Goal: Information Seeking & Learning: Learn about a topic

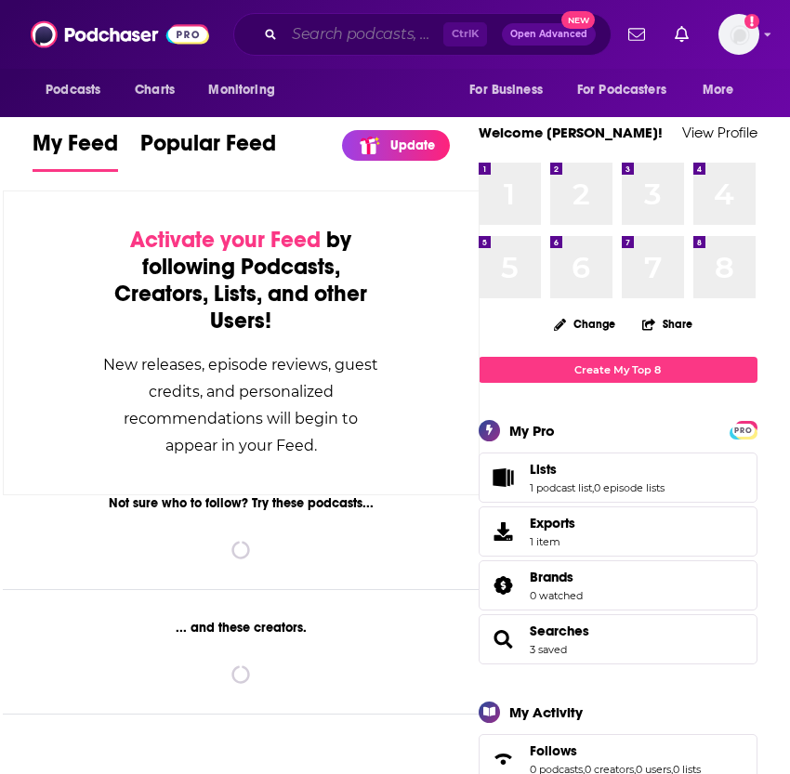
click at [331, 35] on input "Search podcasts, credits, & more..." at bounding box center [363, 35] width 159 height 30
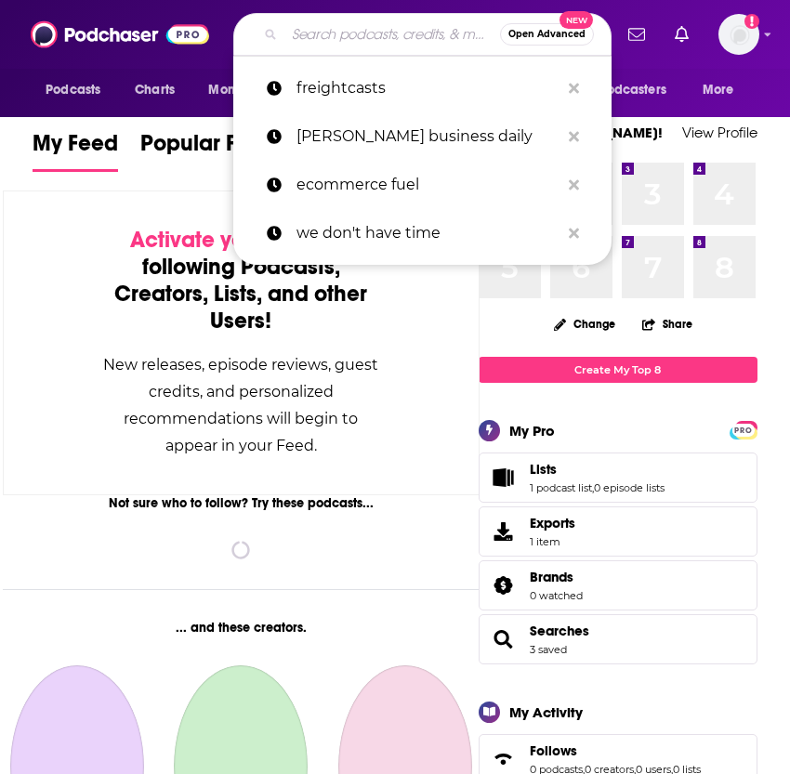
paste input "[PERSON_NAME]"
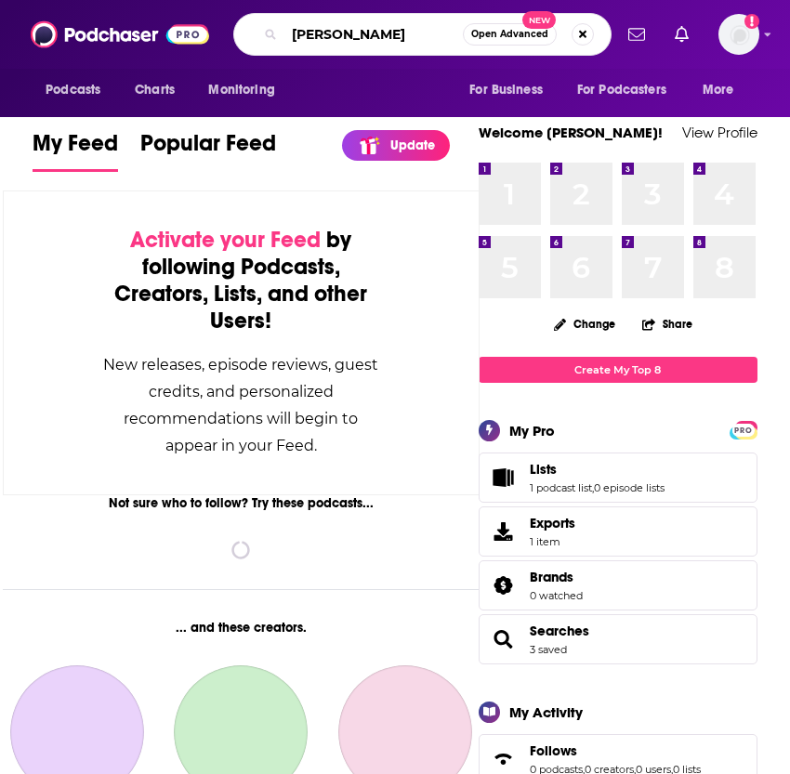
type input "[PERSON_NAME]"
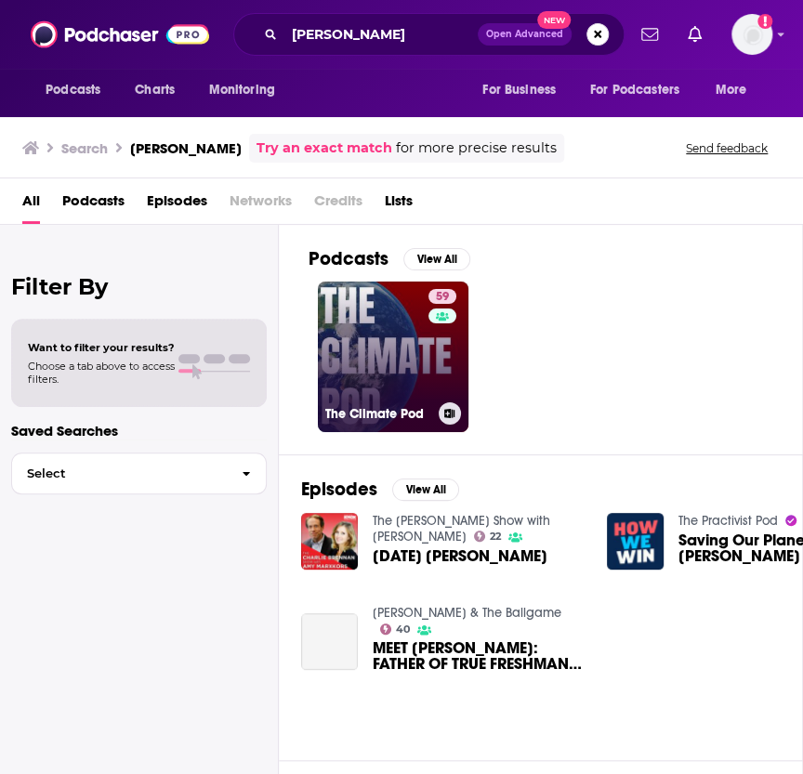
click at [391, 328] on link "59 The Climate Pod" at bounding box center [393, 357] width 151 height 151
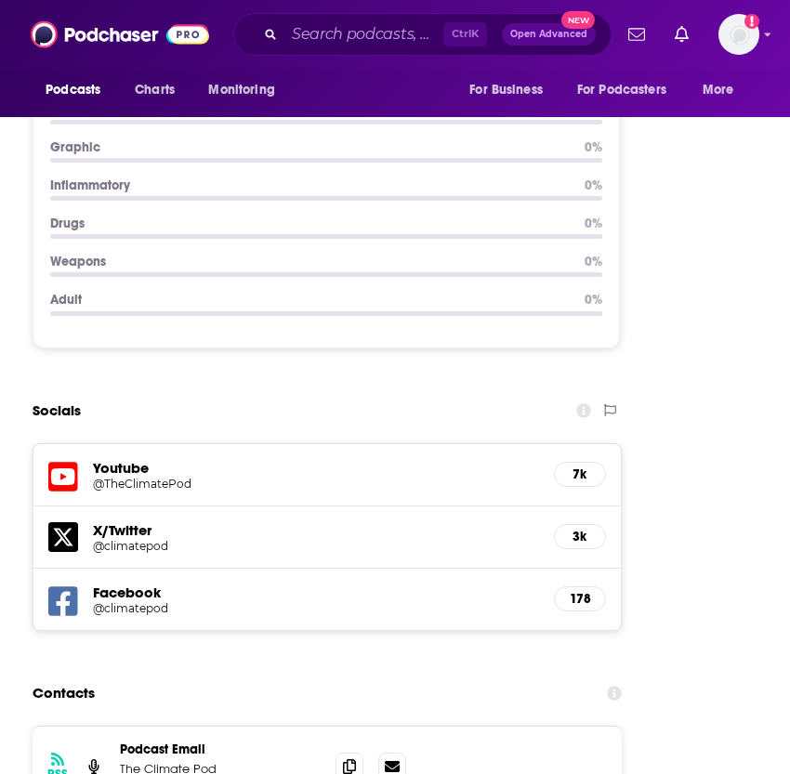
scroll to position [2535, 0]
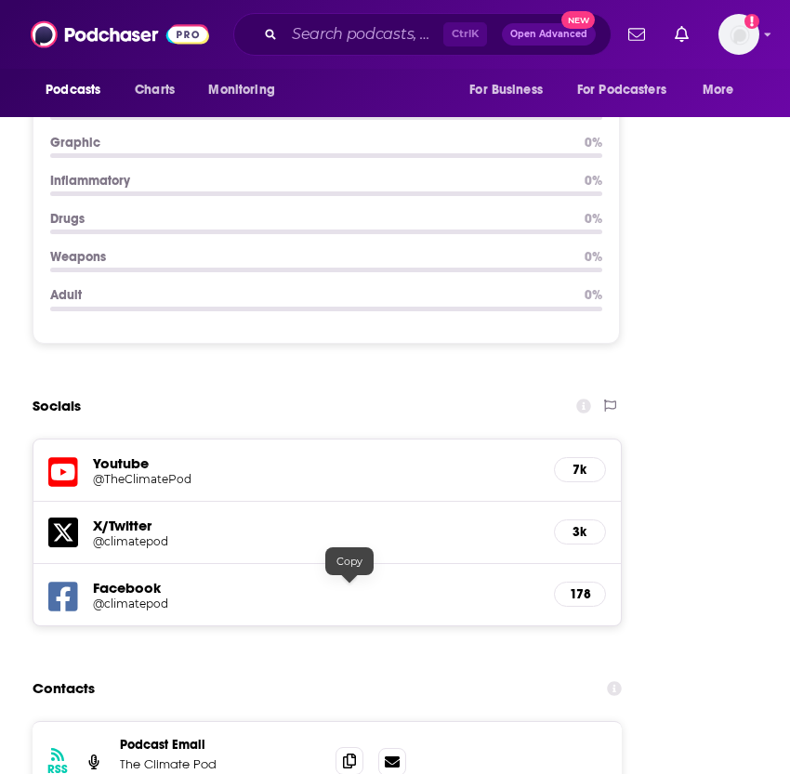
click at [347, 754] on icon at bounding box center [349, 761] width 13 height 15
click at [458, 671] on div "Contacts" at bounding box center [327, 688] width 589 height 35
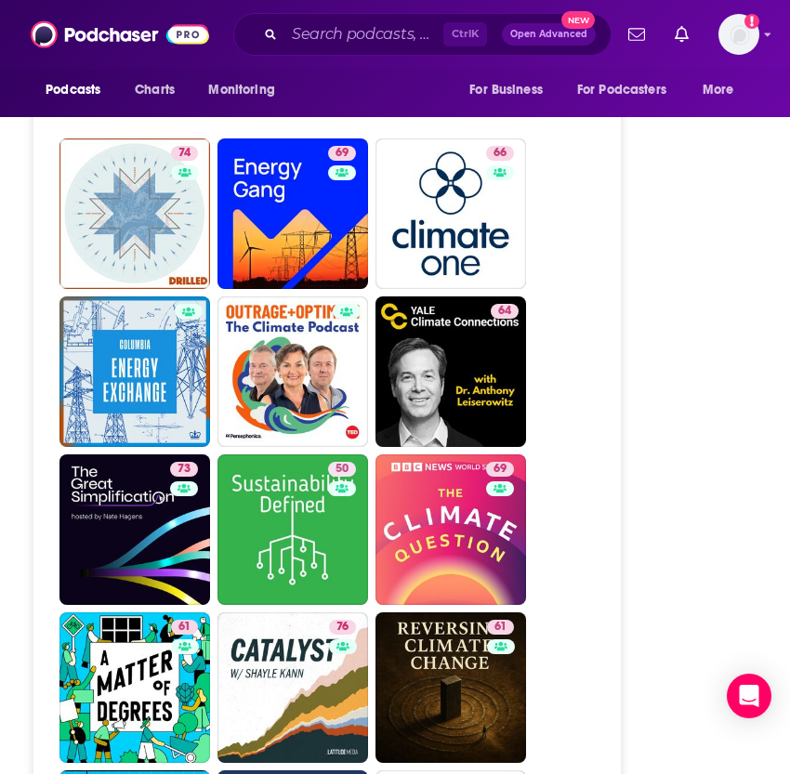
scroll to position [5660, 0]
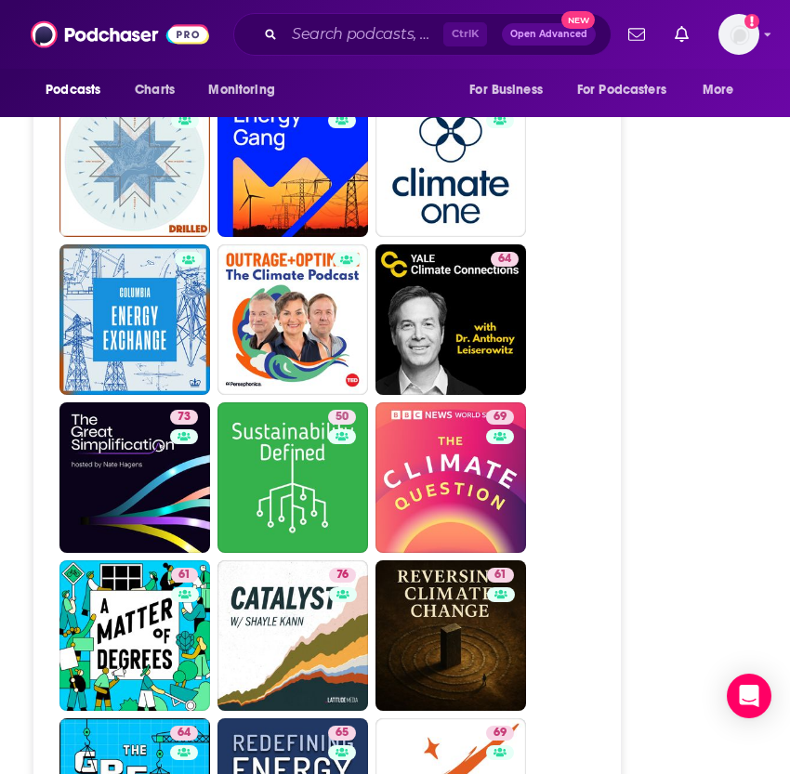
drag, startPoint x: 699, startPoint y: 514, endPoint x: 697, endPoint y: 458, distance: 55.8
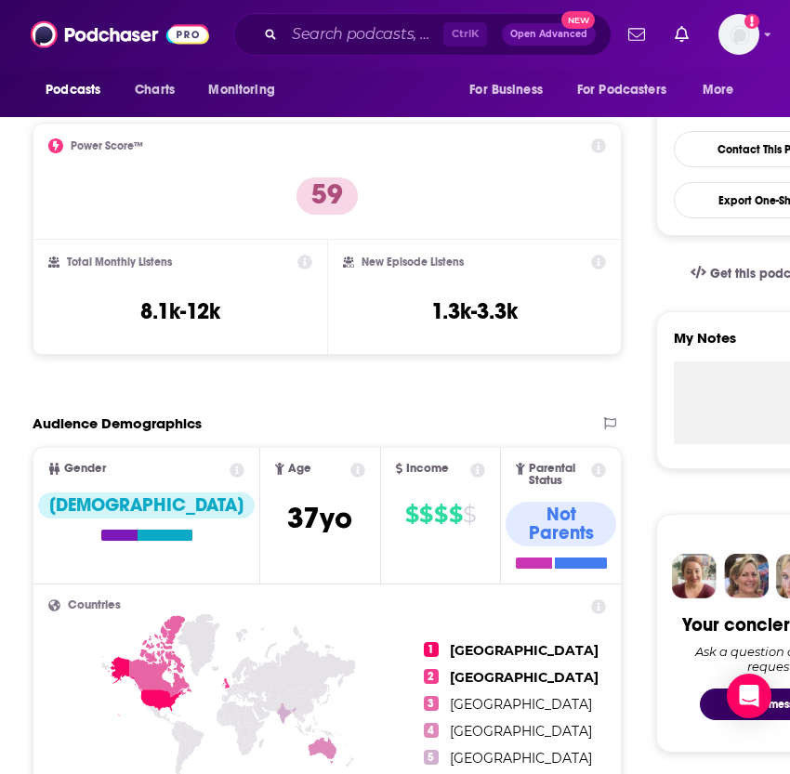
scroll to position [0, 0]
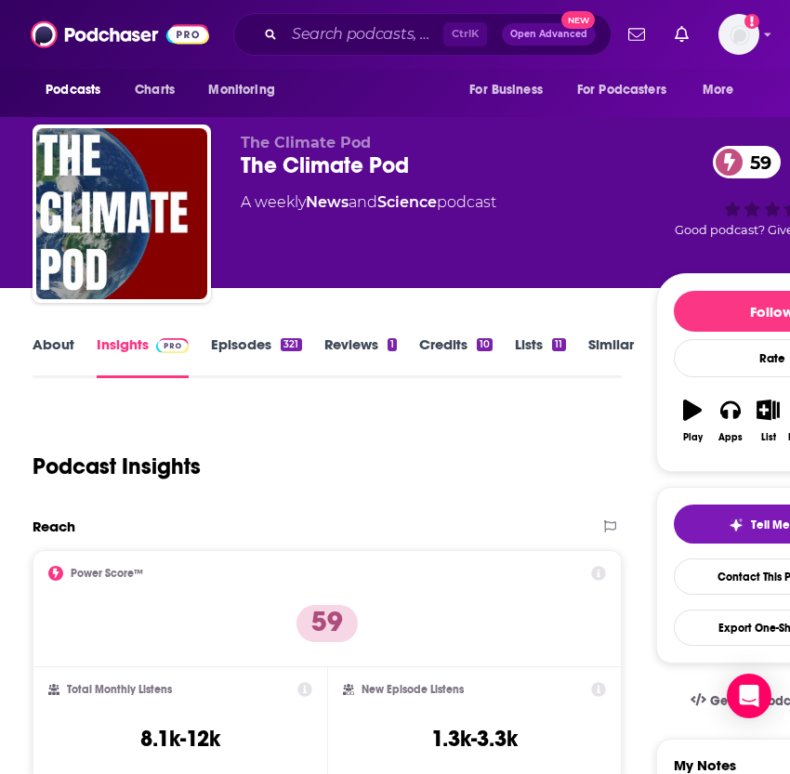
drag, startPoint x: 680, startPoint y: 522, endPoint x: 697, endPoint y: 290, distance: 233.0
click at [59, 341] on link "About" at bounding box center [54, 357] width 42 height 43
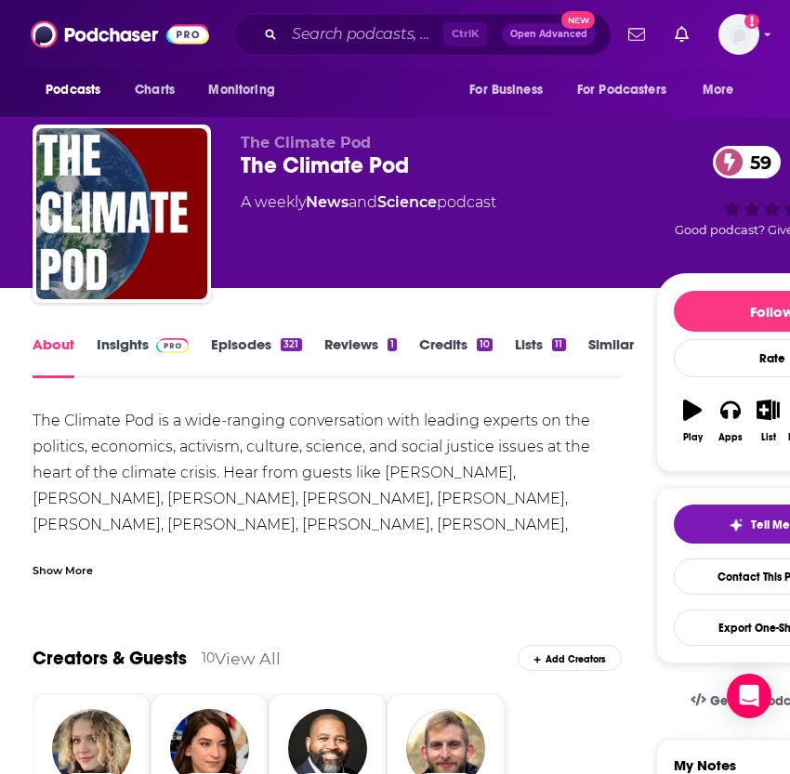
click at [59, 568] on div "Show More" at bounding box center [63, 569] width 60 height 18
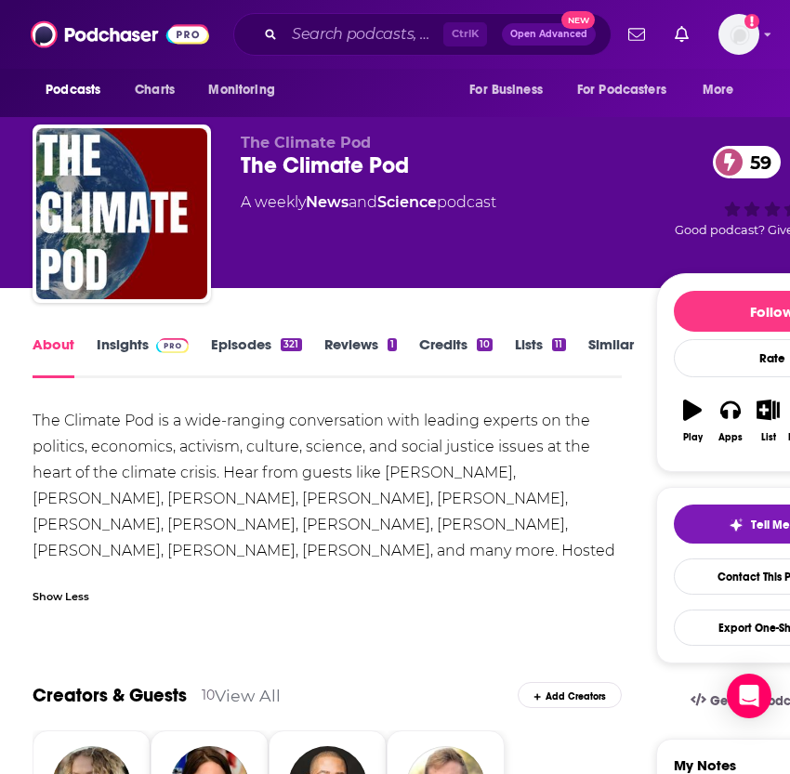
click at [445, 341] on link "Credits 10" at bounding box center [455, 357] width 73 height 43
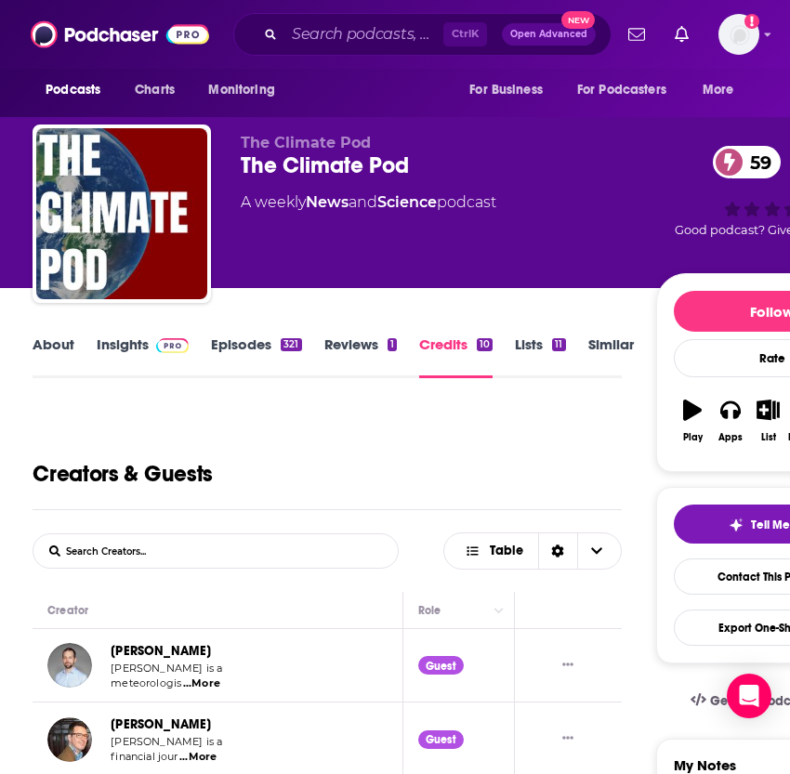
click at [57, 342] on link "About" at bounding box center [54, 357] width 42 height 43
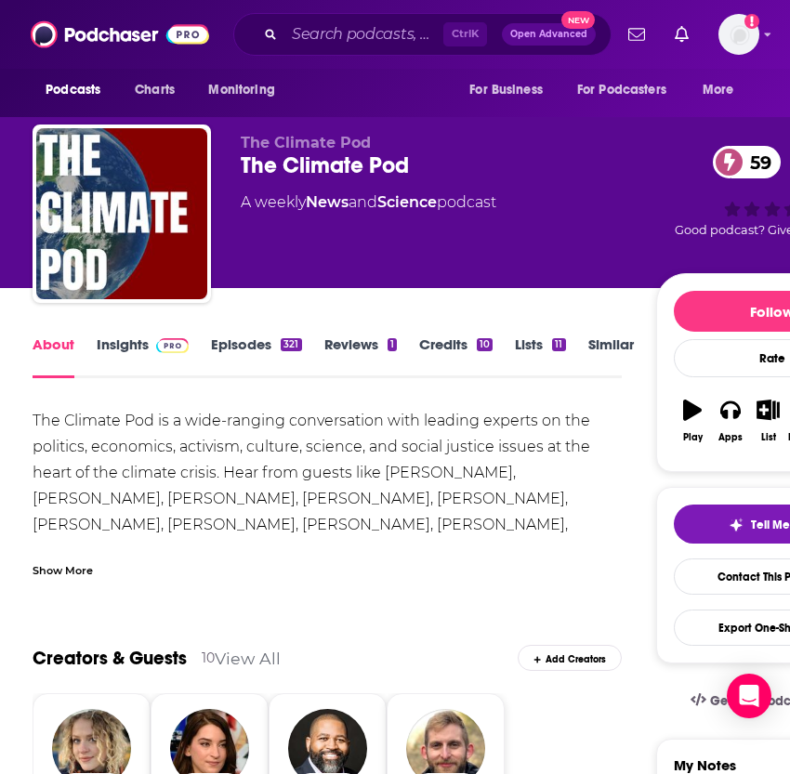
click at [241, 345] on link "Episodes 321" at bounding box center [256, 357] width 90 height 43
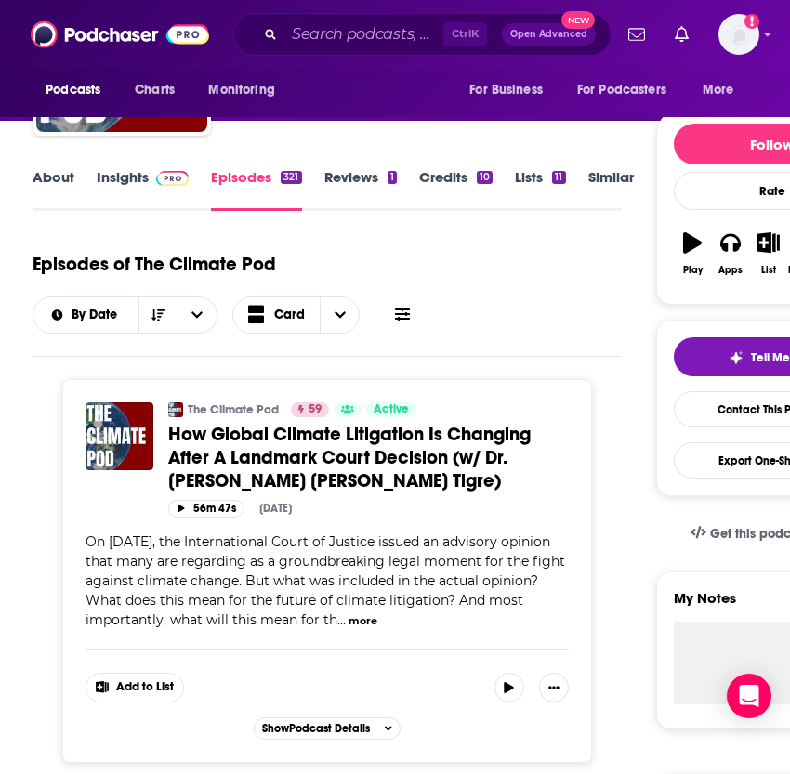
scroll to position [168, 0]
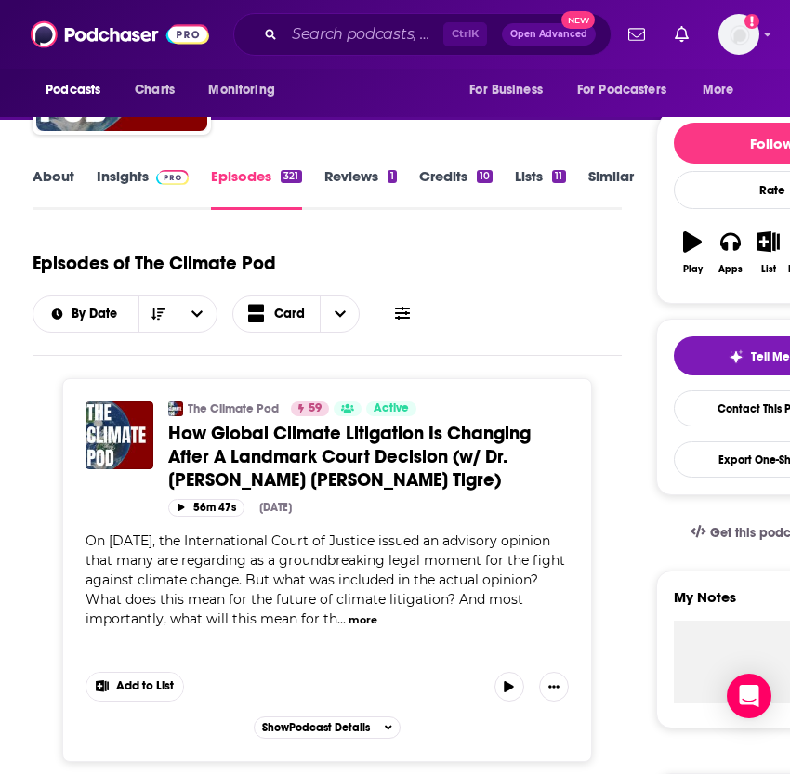
click at [362, 619] on button "more" at bounding box center [363, 621] width 29 height 16
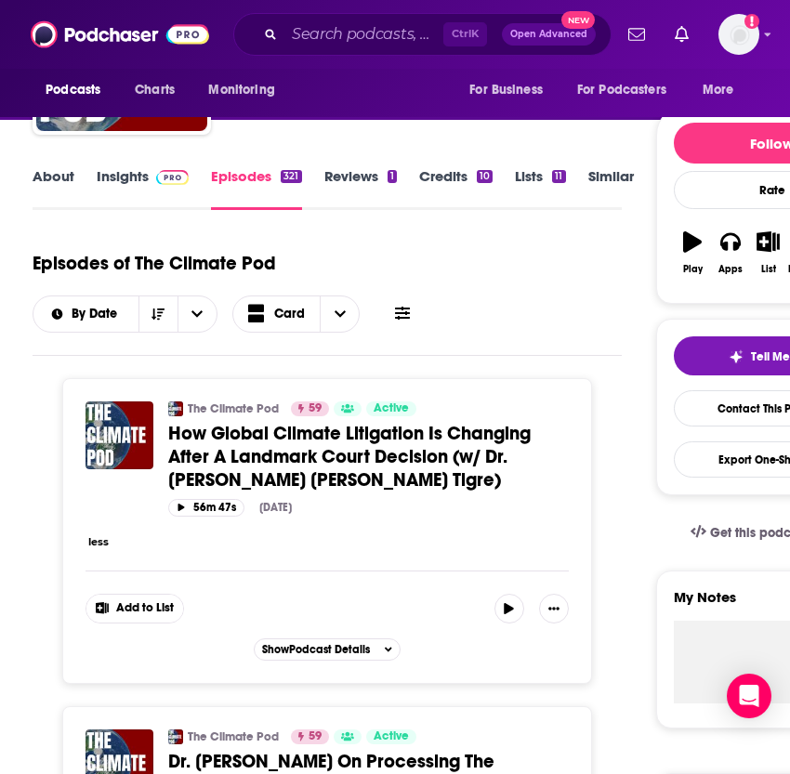
click at [302, 460] on span "How Global Climate Litigation Is Changing After A Landmark Court Decision (w/ D…" at bounding box center [349, 457] width 362 height 70
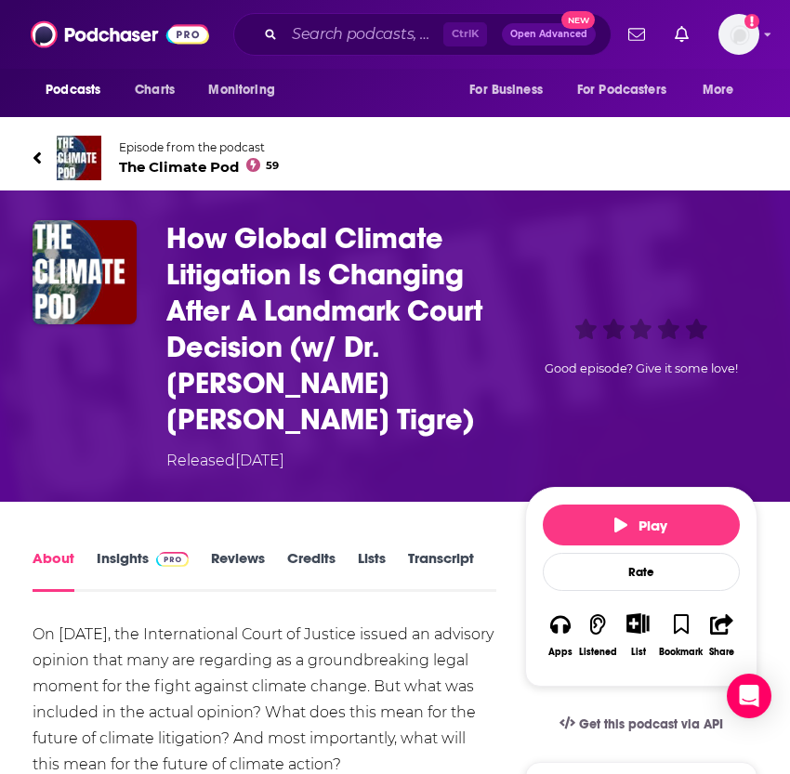
click at [456, 549] on link "Transcript" at bounding box center [441, 570] width 66 height 43
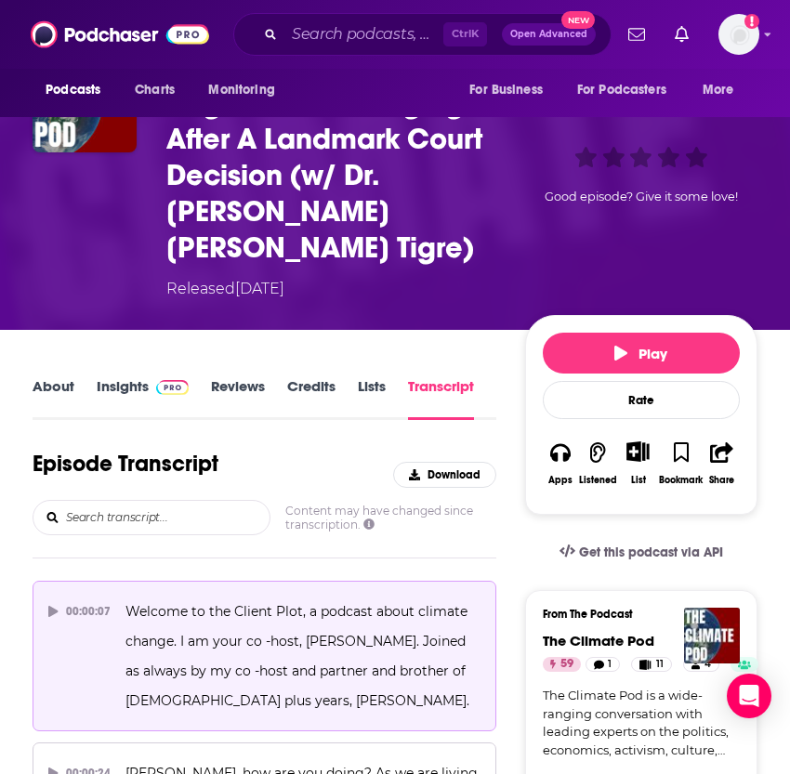
scroll to position [253, 0]
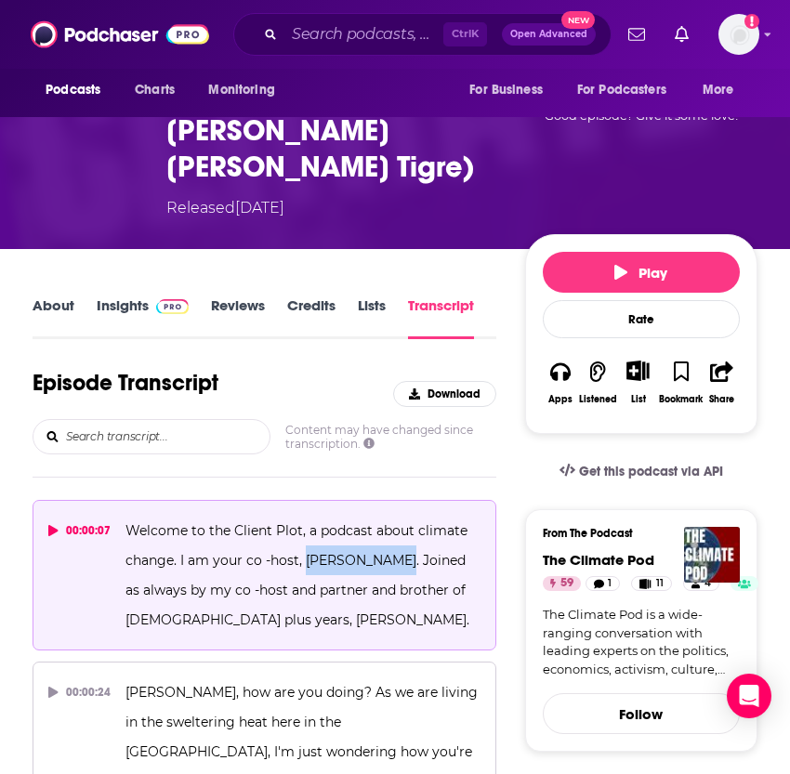
drag, startPoint x: 301, startPoint y: 523, endPoint x: 387, endPoint y: 522, distance: 85.5
click at [387, 522] on span "Welcome to the Client Plot, a podcast about climate change. I am your co -host,…" at bounding box center [298, 575] width 346 height 106
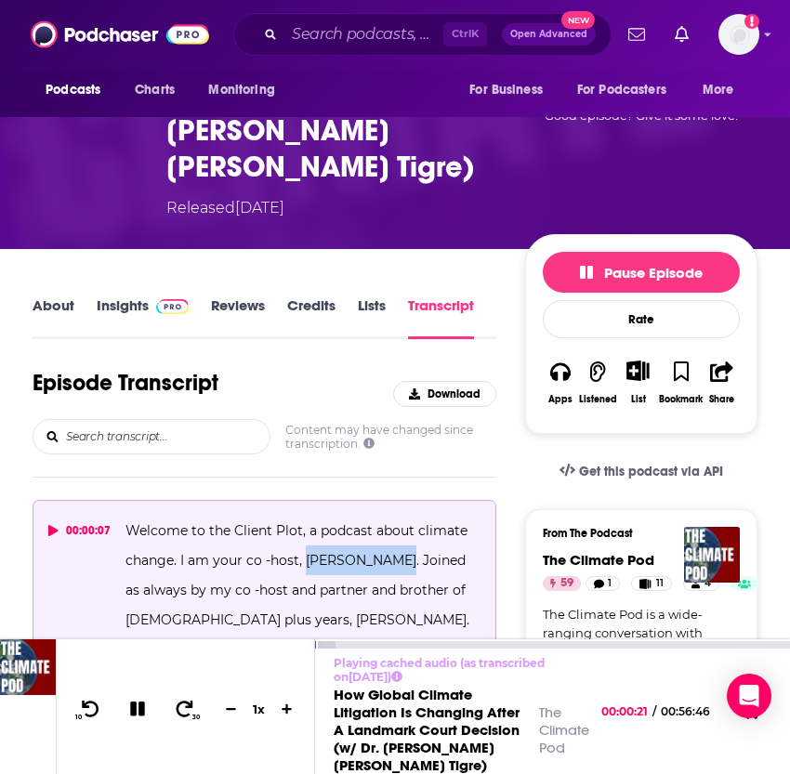
click at [134, 716] on icon at bounding box center [137, 709] width 15 height 15
click at [310, 296] on link "Credits" at bounding box center [311, 317] width 48 height 43
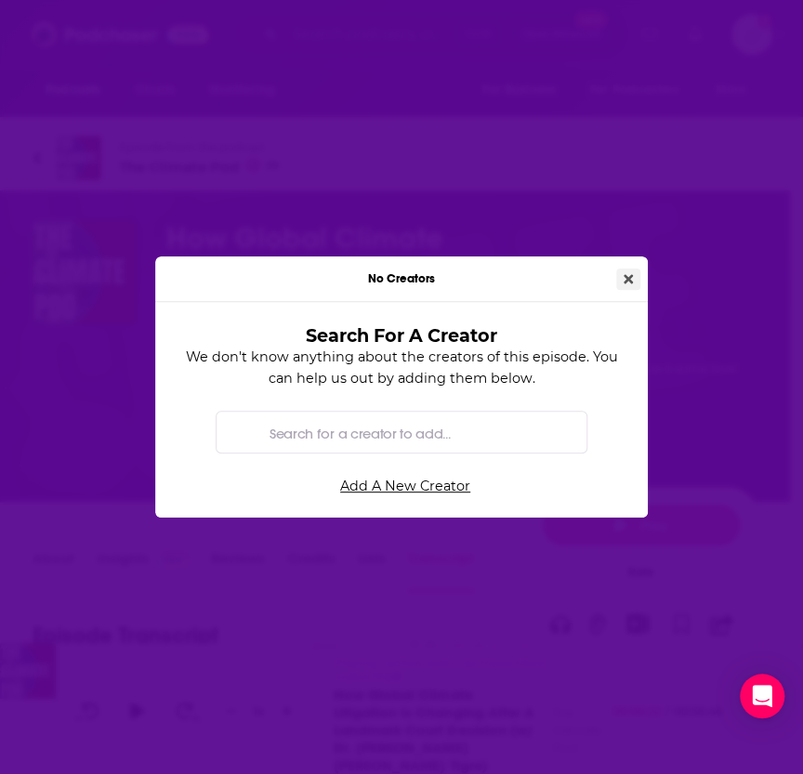
click at [626, 272] on icon "Close" at bounding box center [628, 278] width 9 height 13
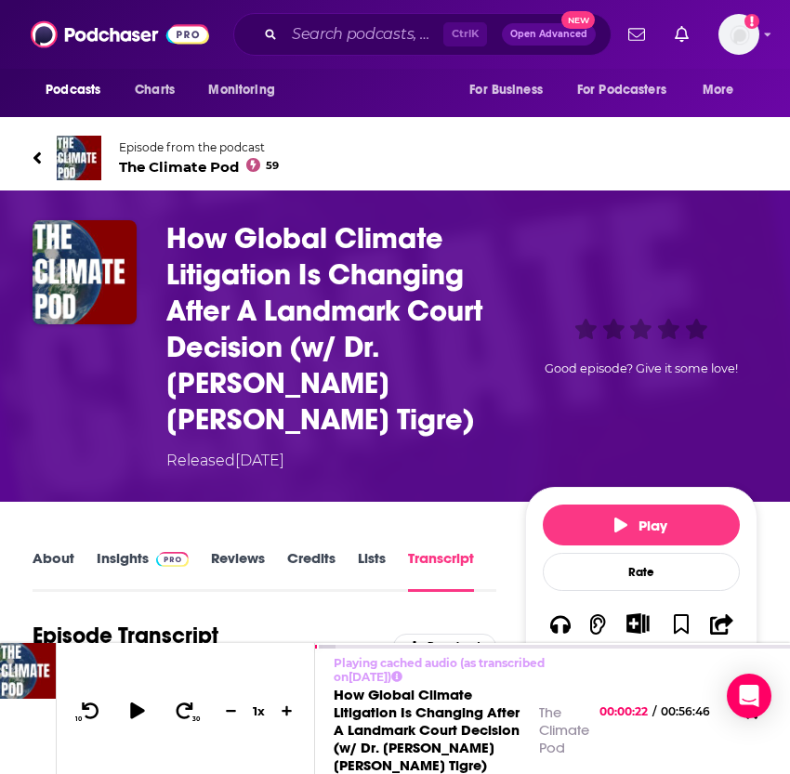
click at [321, 549] on link "Credits" at bounding box center [311, 570] width 48 height 43
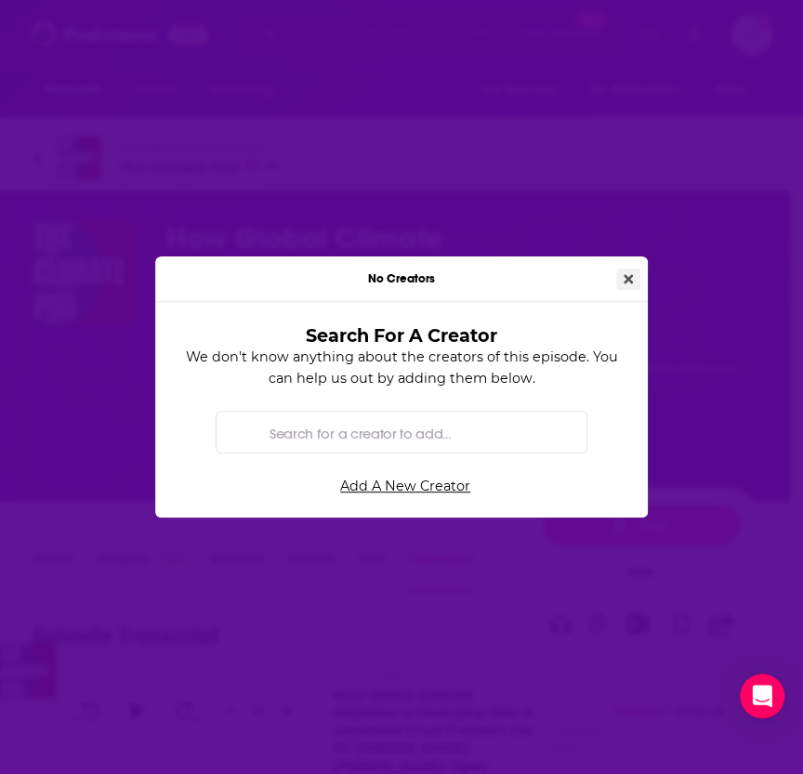
click at [632, 274] on icon "Close" at bounding box center [628, 278] width 9 height 13
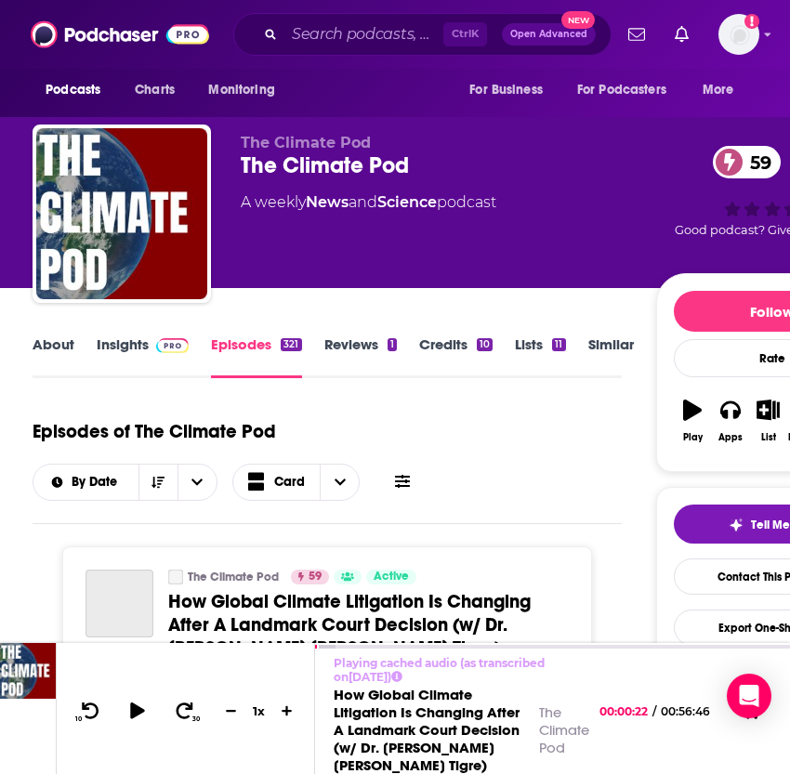
click at [437, 346] on link "Credits 10" at bounding box center [455, 357] width 73 height 43
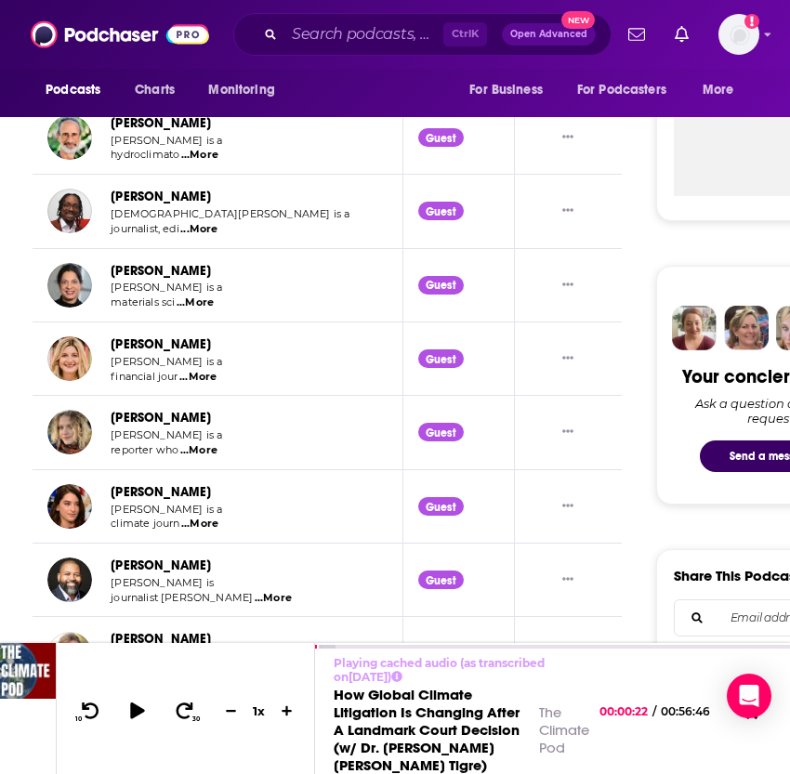
scroll to position [760, 0]
